Goal: Find specific page/section: Find specific page/section

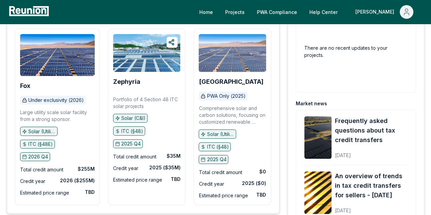
scroll to position [68, 0]
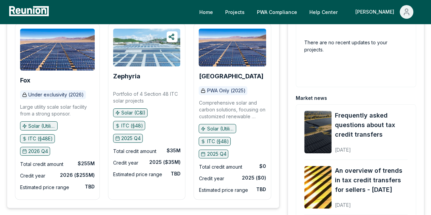
click at [133, 61] on img at bounding box center [146, 48] width 67 height 38
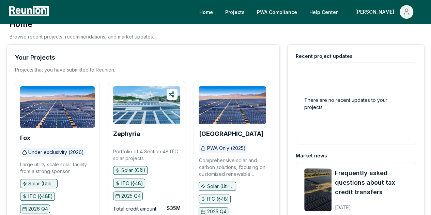
scroll to position [0, 0]
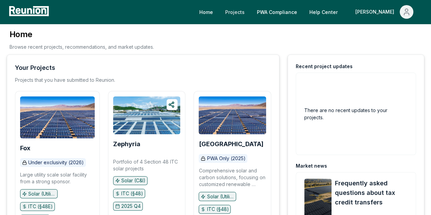
click at [250, 12] on link "Projects" at bounding box center [235, 12] width 30 height 14
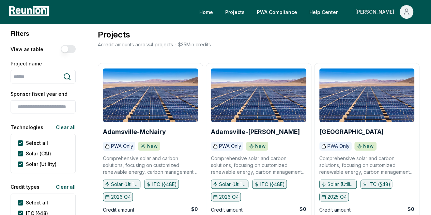
scroll to position [34, 0]
